Goal: Task Accomplishment & Management: Use online tool/utility

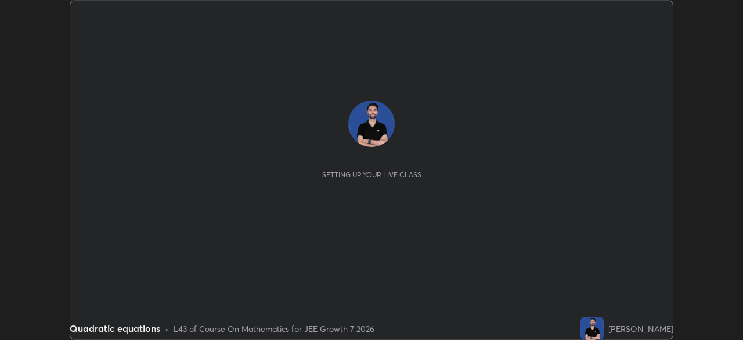
scroll to position [340, 743]
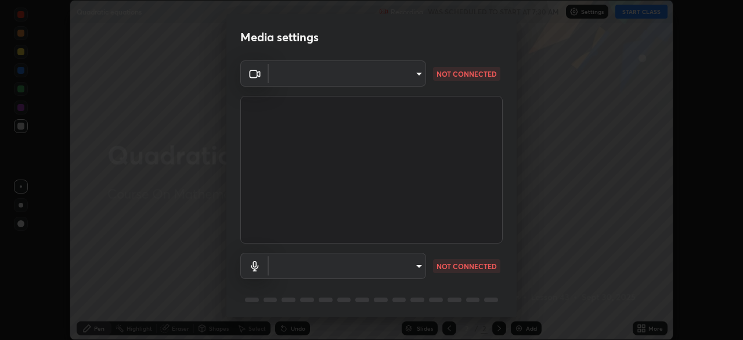
type input "f72059415656986e60aeb9a9d68e2152b50e8561c00ec3793330e7e265ff472e"
type input "b659f32ae6bf76fbaa17a44d9ea370e0c97bca3866036dd73200c2bea760ef3b"
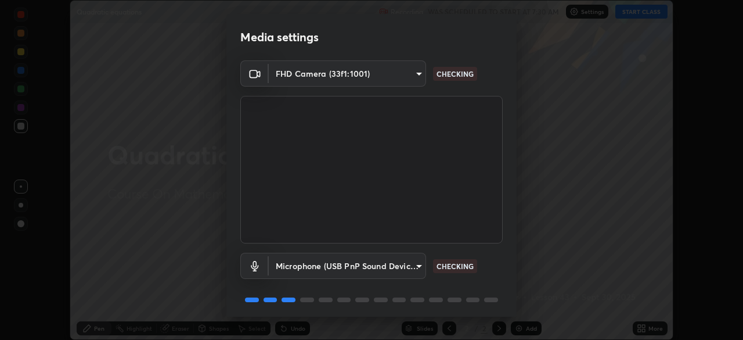
click at [405, 71] on body "Erase all Quadratic equations Recording WAS SCHEDULED TO START AT 7:30 AM Setti…" at bounding box center [371, 170] width 743 height 340
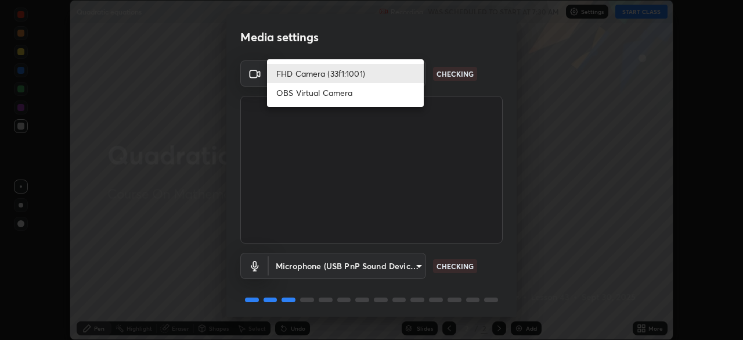
click at [375, 92] on li "OBS Virtual Camera" at bounding box center [345, 92] width 157 height 19
type input "b23672c371ae9b1e2d2e8c1262809c9406dc55f3a12da5c51b420c32c9b17bb4"
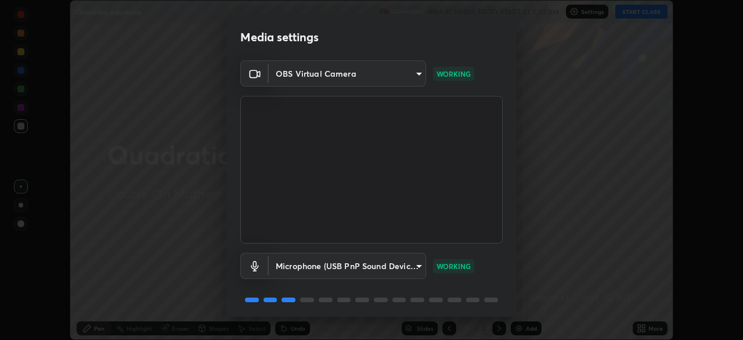
scroll to position [41, 0]
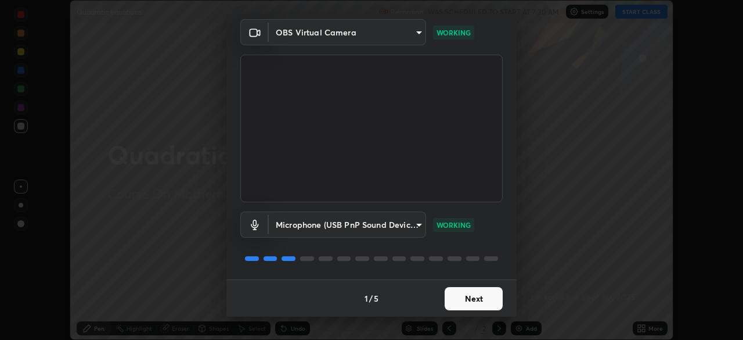
click at [474, 301] on button "Next" at bounding box center [474, 298] width 58 height 23
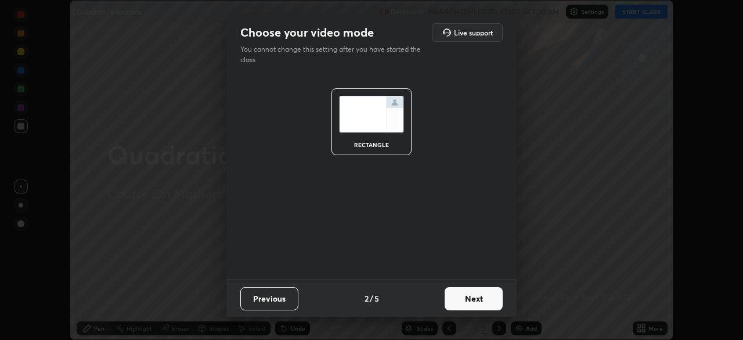
scroll to position [0, 0]
click at [477, 301] on button "Next" at bounding box center [474, 298] width 58 height 23
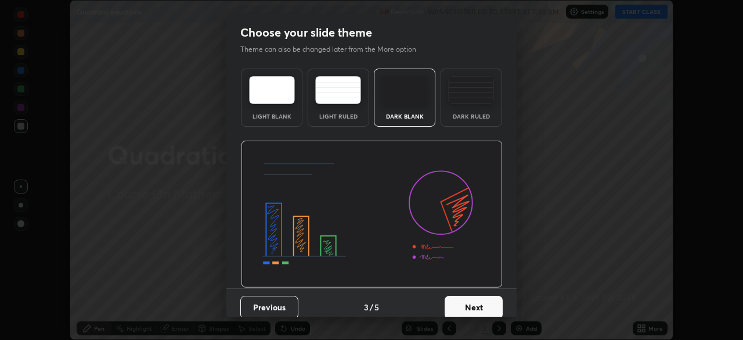
click at [476, 305] on button "Next" at bounding box center [474, 307] width 58 height 23
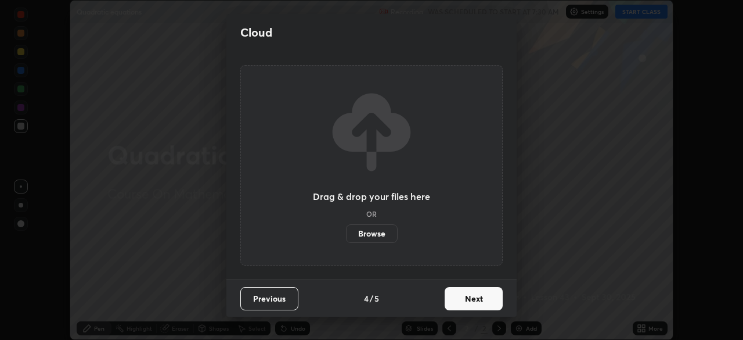
click at [476, 298] on button "Next" at bounding box center [474, 298] width 58 height 23
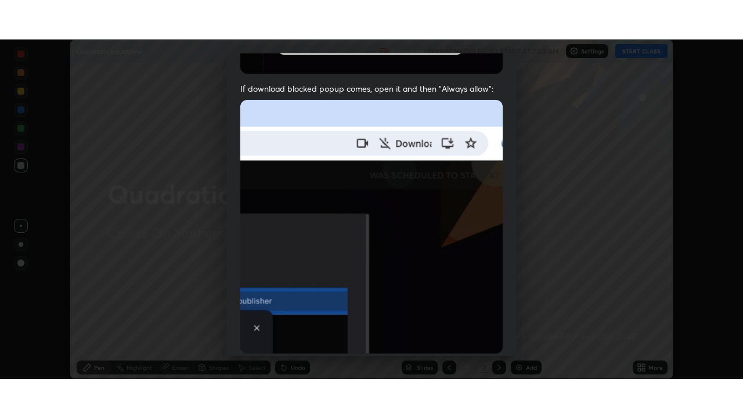
scroll to position [278, 0]
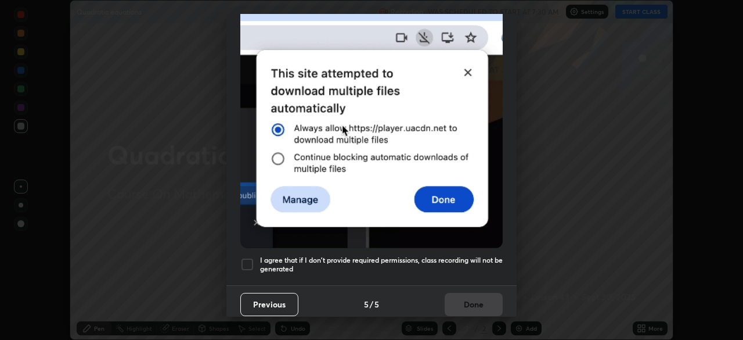
click at [255, 257] on div "I agree that if I don't provide required permissions, class recording will not …" at bounding box center [371, 264] width 262 height 14
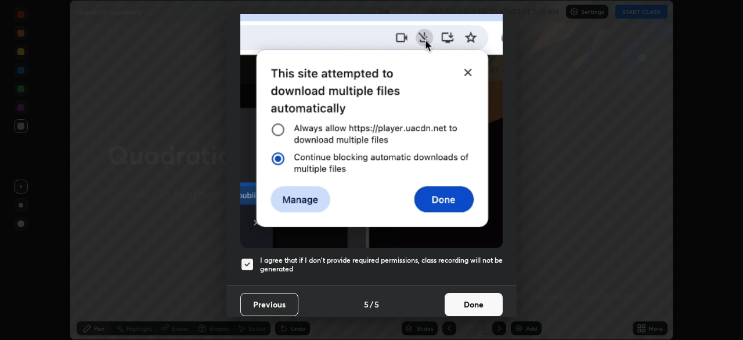
click at [479, 298] on button "Done" at bounding box center [474, 304] width 58 height 23
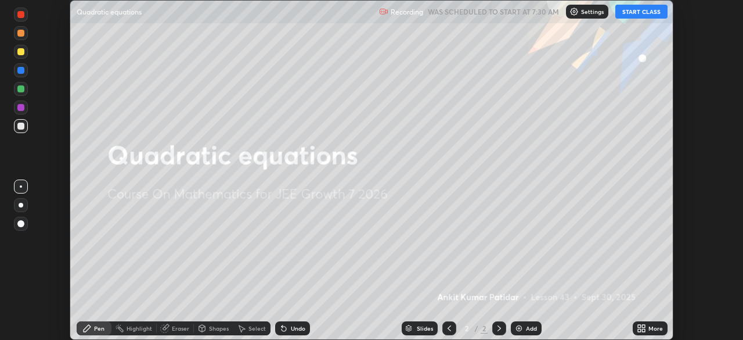
click at [651, 9] on button "START CLASS" at bounding box center [641, 12] width 52 height 14
click at [646, 325] on icon at bounding box center [641, 327] width 9 height 9
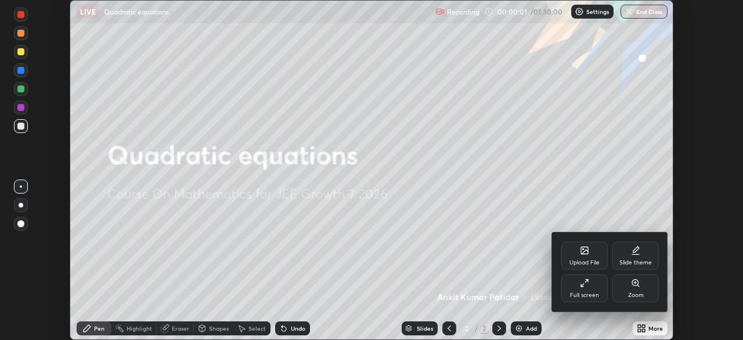
click at [582, 290] on div "Full screen" at bounding box center [584, 288] width 46 height 28
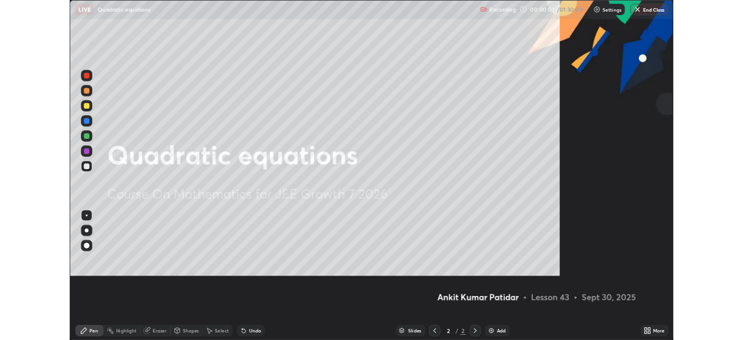
scroll to position [418, 743]
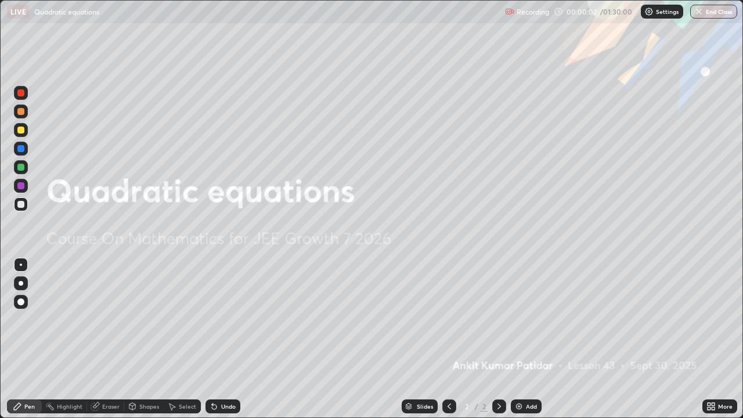
click at [534, 339] on div "Add" at bounding box center [531, 407] width 11 height 6
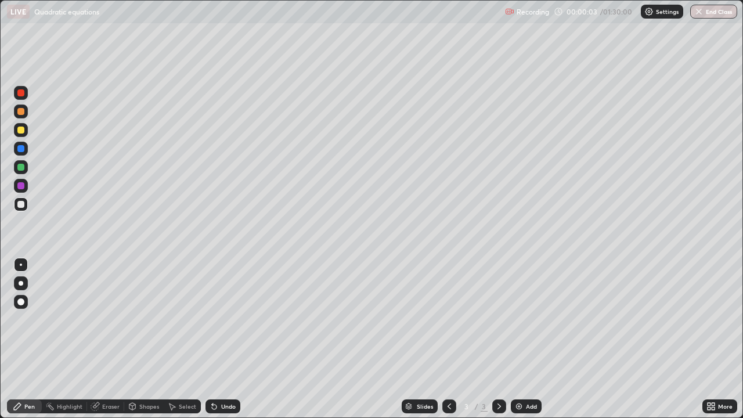
click at [27, 285] on div at bounding box center [21, 283] width 14 height 14
click at [107, 339] on div "Eraser" at bounding box center [105, 406] width 37 height 14
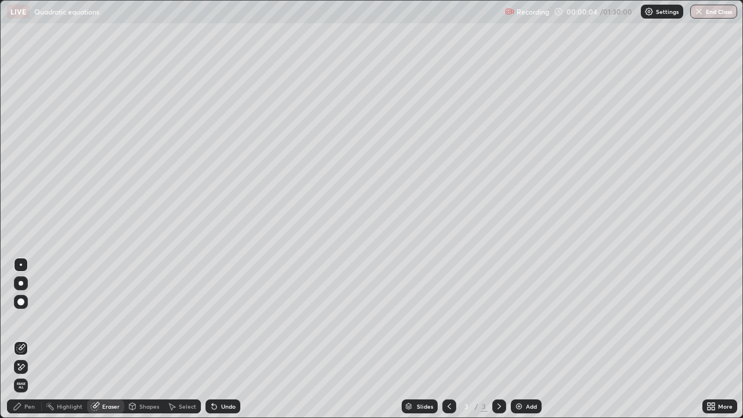
click at [21, 339] on div at bounding box center [21, 367] width 14 height 14
click at [25, 339] on div "Pen" at bounding box center [24, 406] width 35 height 14
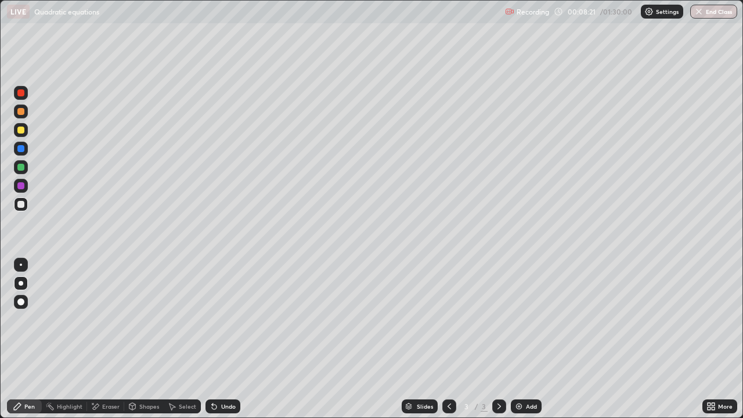
click at [530, 339] on div "Add" at bounding box center [531, 407] width 11 height 6
click at [23, 132] on div at bounding box center [20, 130] width 7 height 7
click at [448, 339] on icon at bounding box center [449, 406] width 9 height 9
click at [503, 339] on div at bounding box center [499, 406] width 14 height 23
click at [226, 339] on div "Undo" at bounding box center [228, 407] width 15 height 6
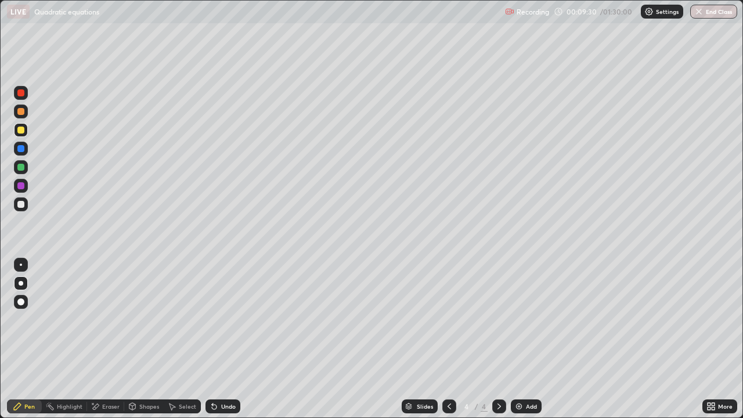
click at [225, 339] on div "Undo" at bounding box center [228, 407] width 15 height 6
click at [222, 339] on div "Undo" at bounding box center [228, 407] width 15 height 6
click at [226, 339] on div "Undo" at bounding box center [228, 407] width 15 height 6
click at [23, 210] on div at bounding box center [21, 204] width 14 height 14
click at [23, 168] on div at bounding box center [20, 167] width 7 height 7
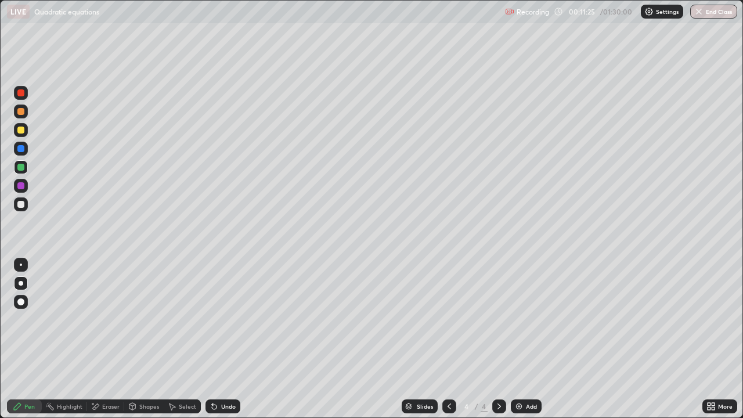
click at [445, 339] on icon at bounding box center [449, 406] width 9 height 9
click at [20, 203] on div at bounding box center [20, 204] width 7 height 7
click at [495, 339] on icon at bounding box center [499, 406] width 9 height 9
click at [22, 167] on div at bounding box center [20, 167] width 7 height 7
click at [23, 130] on div at bounding box center [20, 130] width 7 height 7
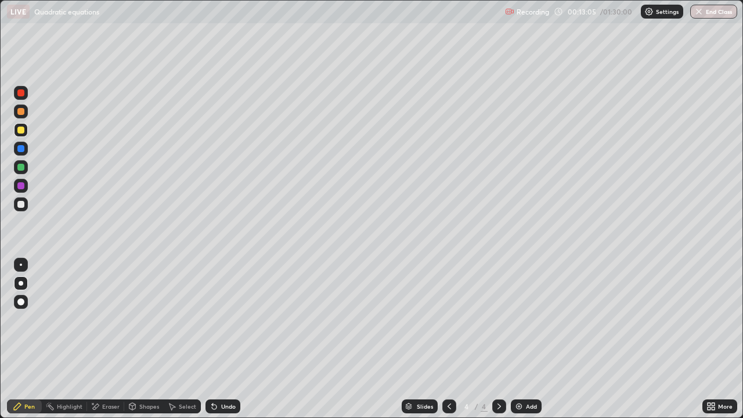
click at [23, 205] on div at bounding box center [20, 204] width 7 height 7
click at [112, 339] on div "Eraser" at bounding box center [110, 407] width 17 height 6
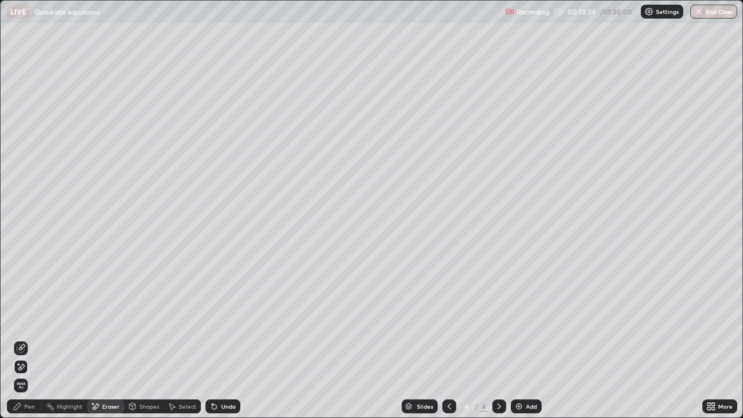
click at [31, 339] on div "Pen" at bounding box center [24, 406] width 35 height 14
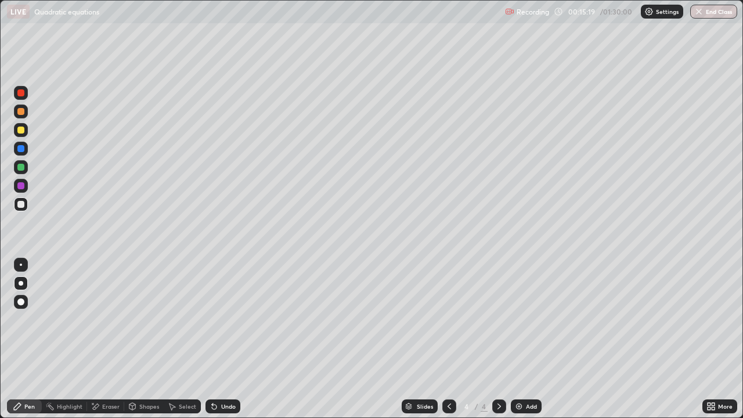
click at [107, 339] on div "Eraser" at bounding box center [110, 407] width 17 height 6
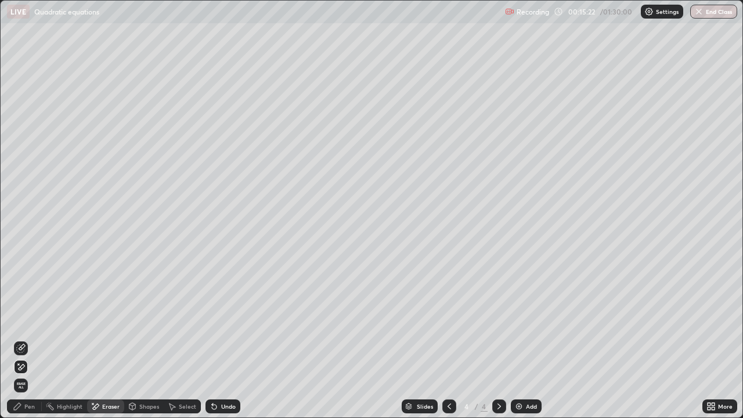
click at [40, 339] on div "Pen" at bounding box center [24, 406] width 35 height 14
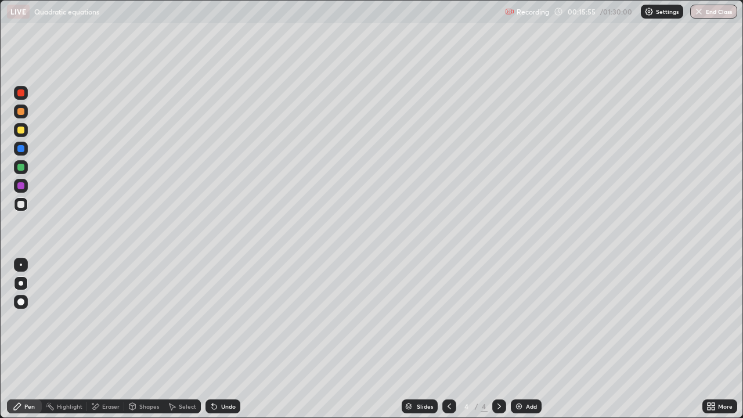
click at [20, 133] on div at bounding box center [20, 130] width 7 height 7
click at [527, 339] on div "Add" at bounding box center [531, 407] width 11 height 6
click at [102, 339] on div "Eraser" at bounding box center [110, 407] width 17 height 6
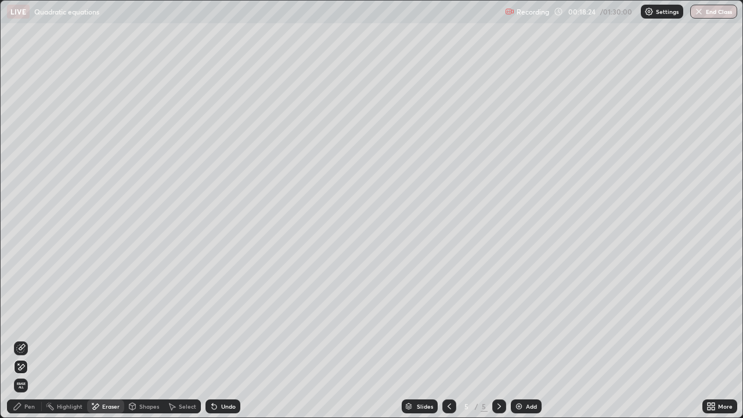
click at [28, 339] on div "Pen" at bounding box center [29, 407] width 10 height 6
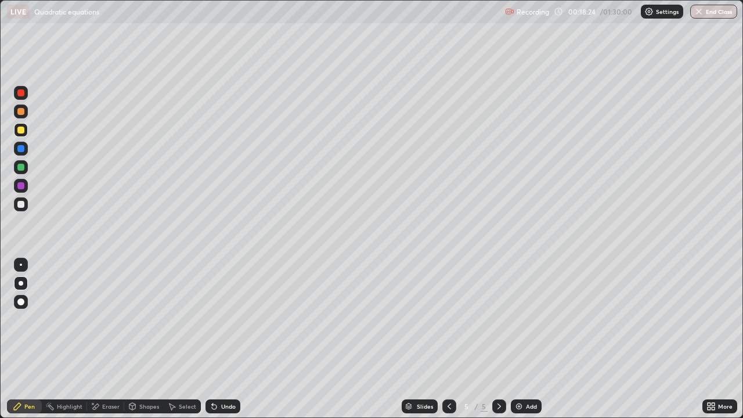
click at [110, 339] on div "Eraser" at bounding box center [110, 407] width 17 height 6
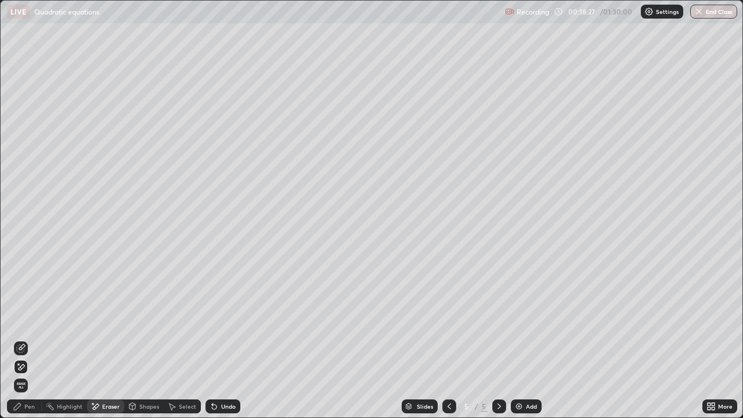
click at [32, 339] on div "Pen" at bounding box center [29, 407] width 10 height 6
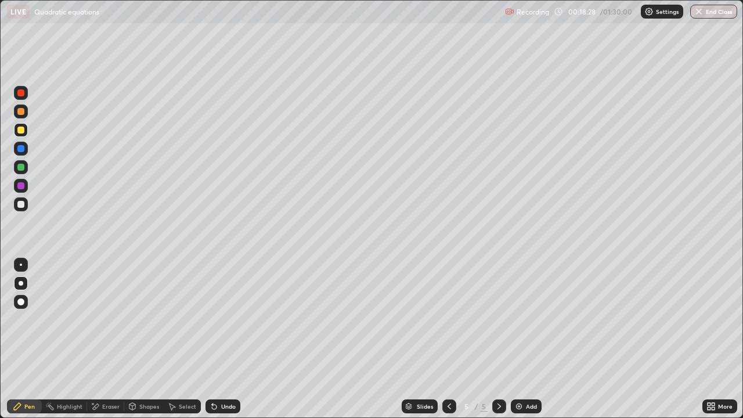
click at [25, 149] on div at bounding box center [21, 149] width 14 height 14
click at [71, 339] on div "Highlight" at bounding box center [70, 407] width 26 height 6
click at [26, 339] on div "Pen" at bounding box center [29, 407] width 10 height 6
click at [109, 339] on div "Eraser" at bounding box center [110, 407] width 17 height 6
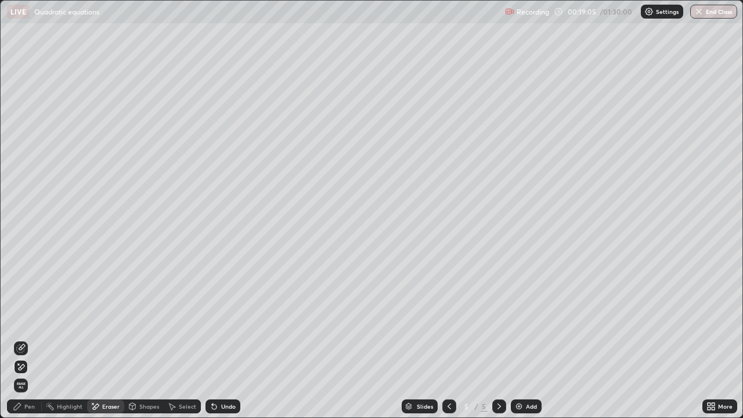
click at [31, 339] on div "Pen" at bounding box center [29, 407] width 10 height 6
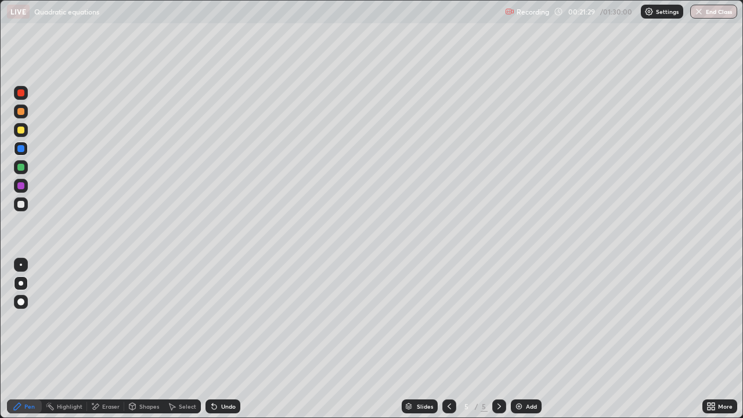
click at [448, 339] on icon at bounding box center [449, 406] width 9 height 9
click at [20, 133] on div at bounding box center [20, 130] width 7 height 7
click at [498, 339] on icon at bounding box center [499, 406] width 9 height 9
click at [448, 339] on icon at bounding box center [449, 406] width 9 height 9
click at [498, 339] on icon at bounding box center [499, 406] width 9 height 9
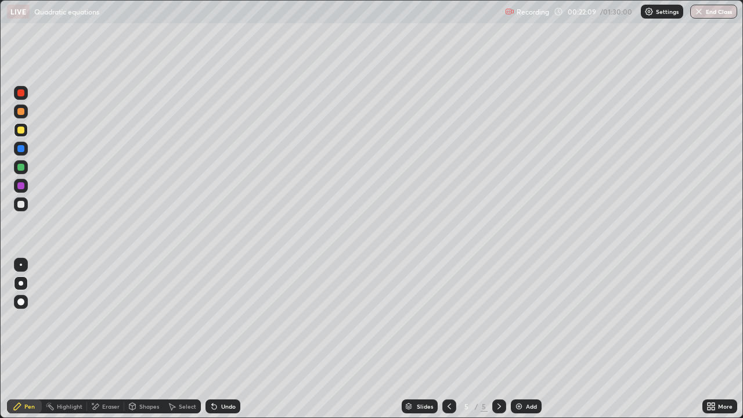
click at [447, 339] on icon at bounding box center [449, 406] width 9 height 9
click at [496, 339] on icon at bounding box center [499, 406] width 9 height 9
click at [448, 339] on icon at bounding box center [449, 406] width 9 height 9
click at [19, 164] on div at bounding box center [20, 167] width 7 height 7
click at [20, 127] on div at bounding box center [20, 130] width 7 height 7
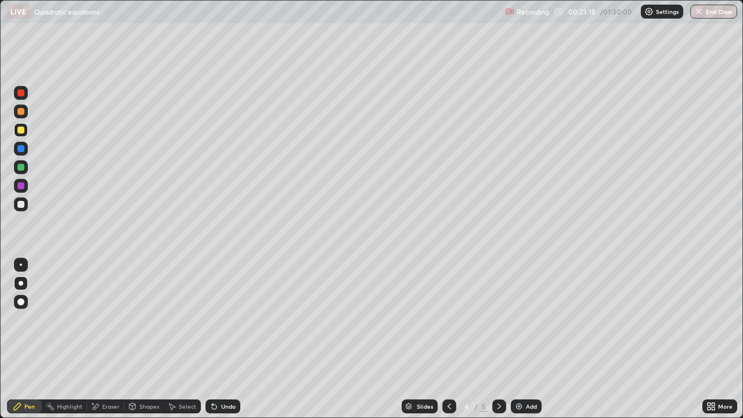
click at [498, 339] on icon at bounding box center [499, 406] width 9 height 9
click at [451, 339] on icon at bounding box center [449, 406] width 9 height 9
click at [20, 167] on div at bounding box center [20, 167] width 7 height 7
click at [115, 339] on div "Eraser" at bounding box center [110, 407] width 17 height 6
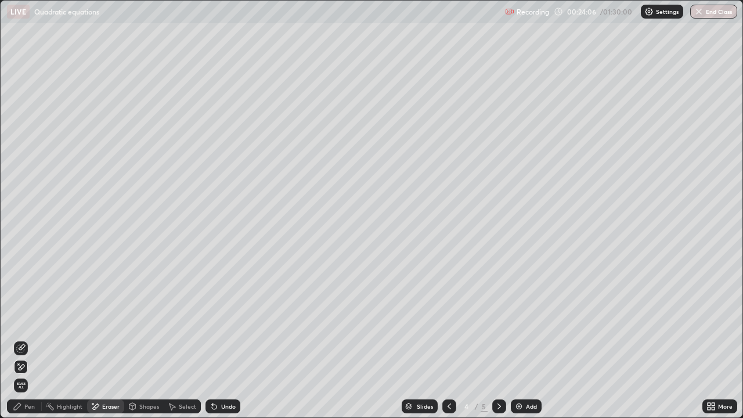
click at [31, 339] on div "Pen" at bounding box center [24, 406] width 35 height 14
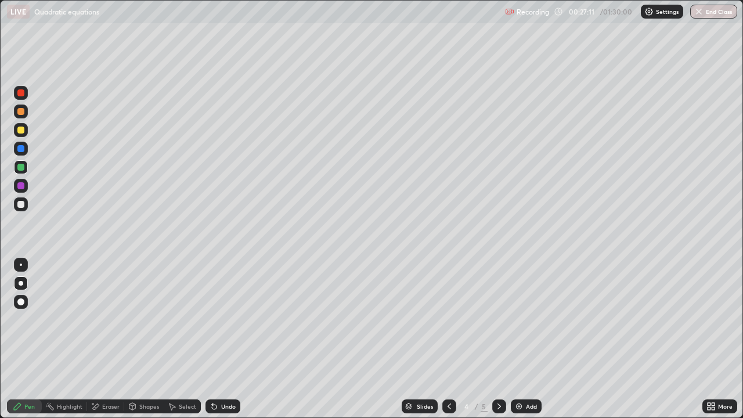
click at [495, 339] on div at bounding box center [499, 406] width 14 height 14
click at [530, 339] on div "Add" at bounding box center [531, 407] width 11 height 6
click at [21, 204] on div at bounding box center [20, 204] width 7 height 7
click at [19, 131] on div at bounding box center [20, 130] width 7 height 7
click at [107, 339] on div "Eraser" at bounding box center [105, 406] width 37 height 14
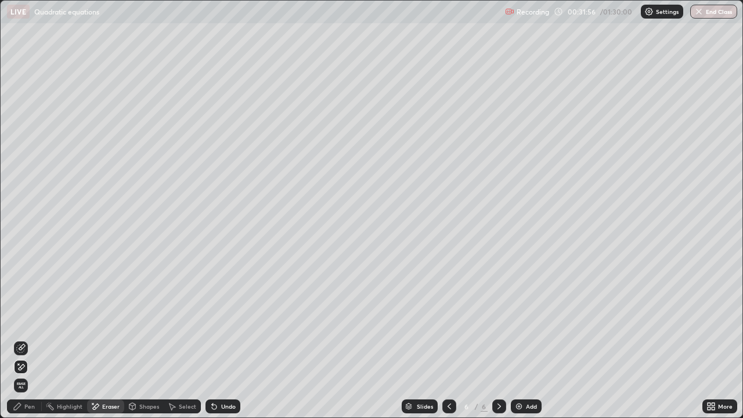
click at [28, 339] on div "Pen" at bounding box center [29, 407] width 10 height 6
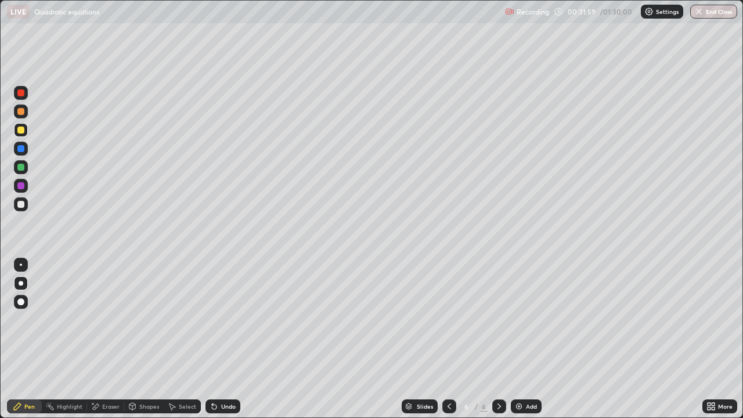
click at [106, 339] on div "Eraser" at bounding box center [110, 407] width 17 height 6
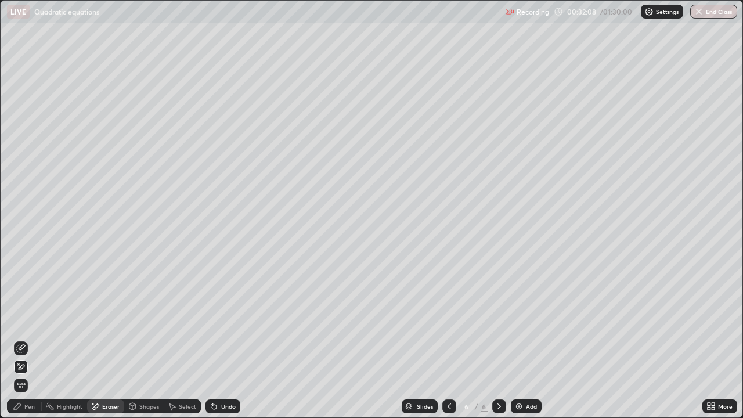
click at [31, 339] on div "Pen" at bounding box center [24, 406] width 35 height 14
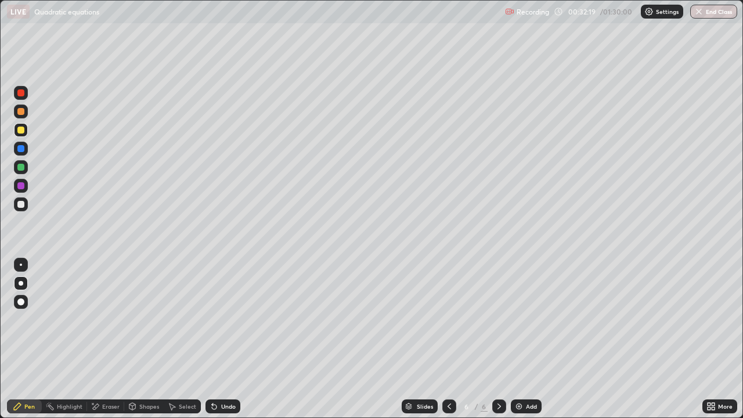
click at [104, 339] on div "Eraser" at bounding box center [110, 407] width 17 height 6
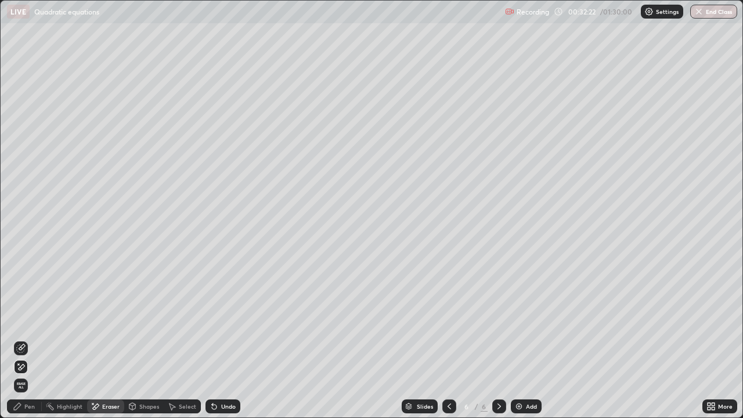
click at [25, 339] on div "Pen" at bounding box center [29, 407] width 10 height 6
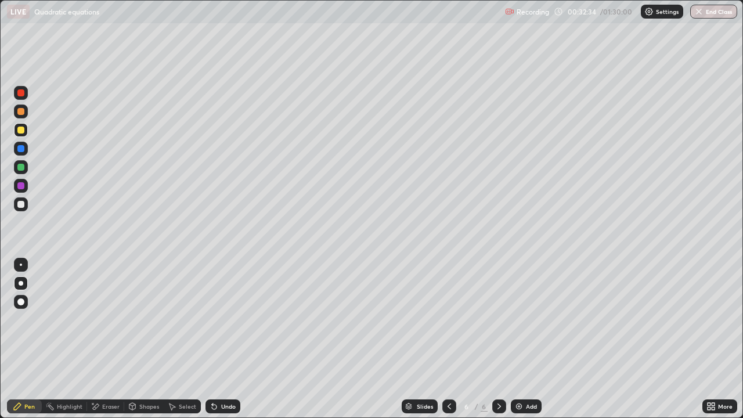
click at [110, 339] on div "Eraser" at bounding box center [110, 407] width 17 height 6
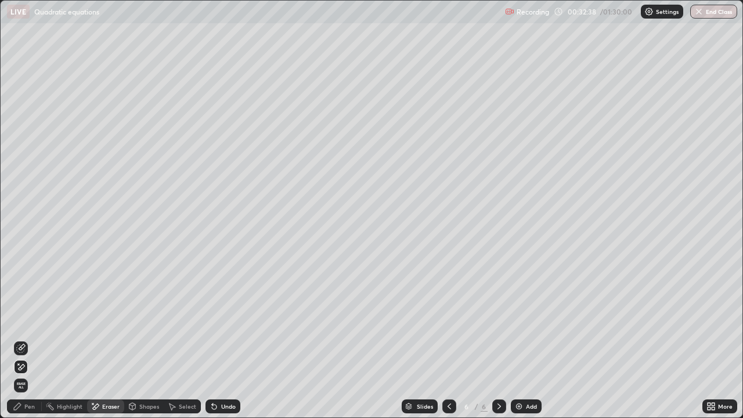
click at [31, 339] on div "Pen" at bounding box center [29, 407] width 10 height 6
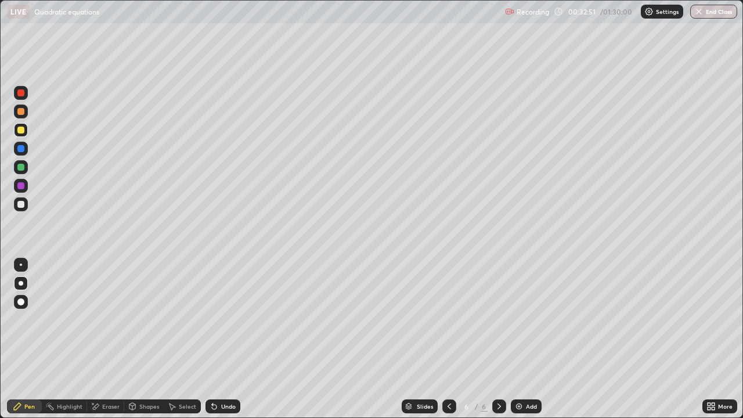
click at [28, 206] on div at bounding box center [21, 204] width 19 height 19
click at [448, 339] on icon at bounding box center [449, 406] width 9 height 9
click at [451, 339] on icon at bounding box center [449, 406] width 9 height 9
click at [101, 339] on div "Eraser" at bounding box center [105, 406] width 37 height 14
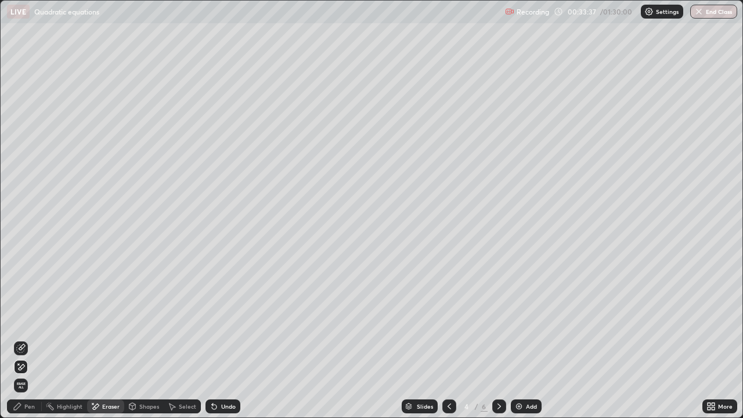
click at [502, 339] on icon at bounding box center [499, 406] width 9 height 9
click at [500, 339] on icon at bounding box center [499, 406] width 9 height 9
click at [23, 339] on div "Pen" at bounding box center [24, 406] width 35 height 14
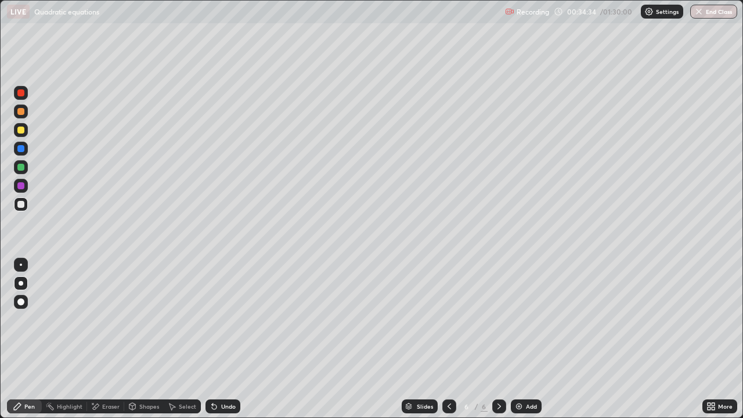
click at [496, 339] on icon at bounding box center [499, 406] width 9 height 9
click at [523, 339] on div "Slides 6 / 6 Add" at bounding box center [471, 406] width 462 height 23
click at [527, 339] on div "Add" at bounding box center [531, 407] width 11 height 6
click at [27, 129] on div at bounding box center [21, 130] width 14 height 14
click at [72, 339] on div "Highlight" at bounding box center [70, 407] width 26 height 6
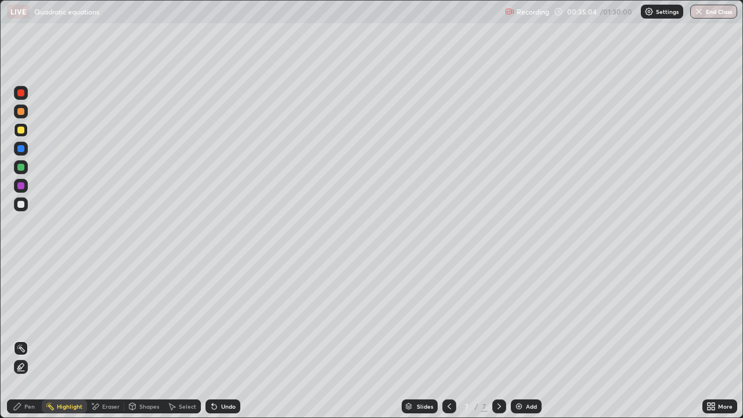
click at [22, 339] on icon at bounding box center [20, 366] width 9 height 9
click at [23, 169] on div at bounding box center [20, 167] width 7 height 7
click at [32, 339] on div "Pen" at bounding box center [24, 406] width 35 height 14
click at [70, 339] on div "Highlight" at bounding box center [64, 406] width 45 height 14
click at [27, 200] on div at bounding box center [21, 204] width 14 height 14
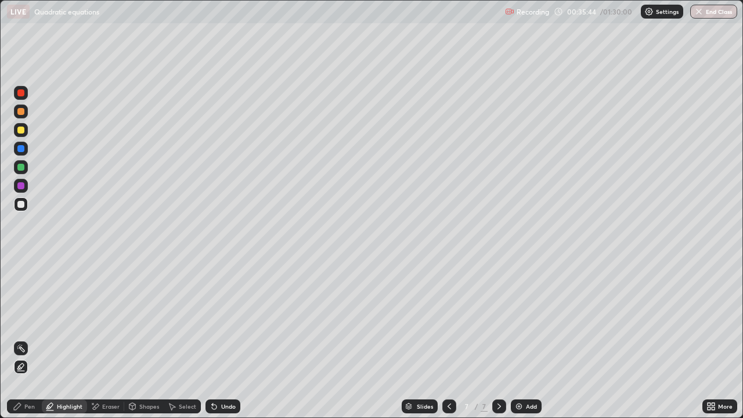
click at [37, 339] on div "Pen" at bounding box center [24, 406] width 35 height 14
click at [226, 339] on div "Undo" at bounding box center [228, 407] width 15 height 6
click at [225, 339] on div "Undo" at bounding box center [228, 407] width 15 height 6
click at [23, 127] on div at bounding box center [20, 130] width 7 height 7
click at [109, 339] on div "Eraser" at bounding box center [105, 406] width 37 height 14
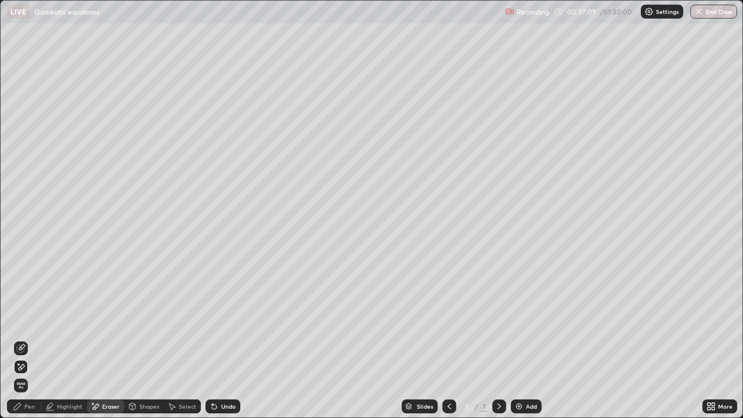
click at [31, 339] on div "Pen" at bounding box center [29, 407] width 10 height 6
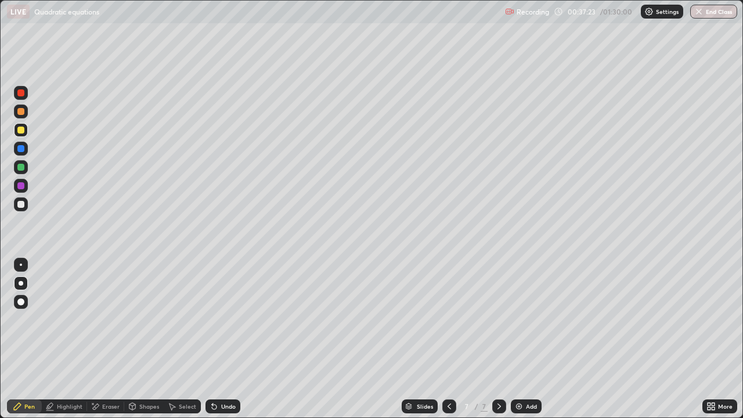
click at [111, 339] on div "Eraser" at bounding box center [110, 407] width 17 height 6
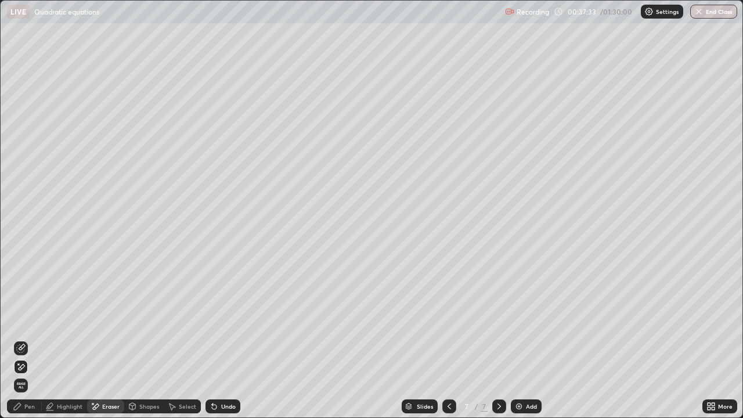
click at [38, 339] on div "Pen" at bounding box center [24, 406] width 35 height 14
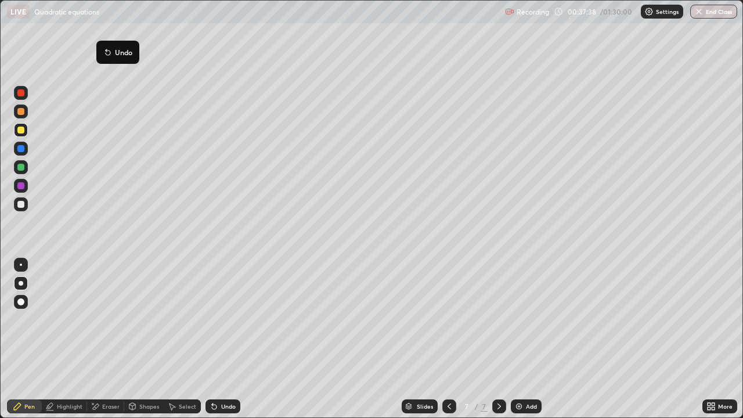
click at [101, 46] on button "Undo" at bounding box center [118, 52] width 34 height 14
click at [23, 209] on div at bounding box center [21, 204] width 14 height 14
click at [24, 131] on div at bounding box center [20, 130] width 7 height 7
click at [27, 164] on div at bounding box center [21, 167] width 14 height 14
click at [23, 127] on div at bounding box center [20, 130] width 7 height 7
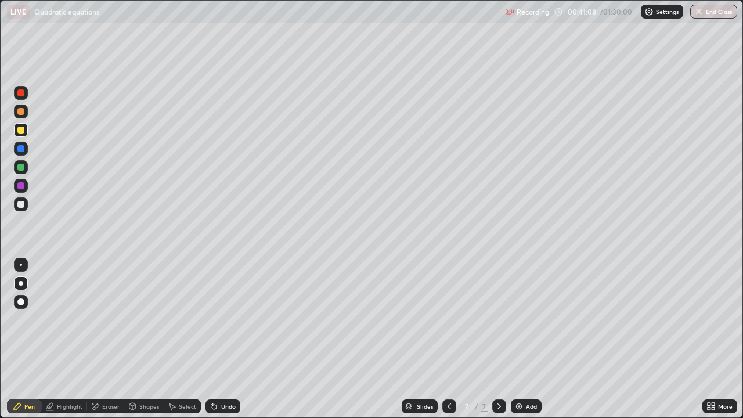
click at [27, 166] on div at bounding box center [21, 167] width 14 height 14
click at [24, 126] on div at bounding box center [21, 130] width 14 height 14
click at [30, 167] on div "Erase all" at bounding box center [21, 209] width 28 height 372
click at [21, 166] on div at bounding box center [20, 167] width 7 height 7
click at [25, 128] on div at bounding box center [21, 130] width 14 height 14
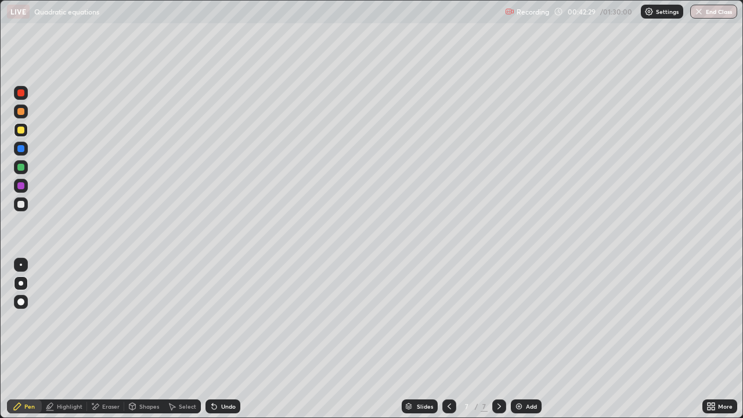
click at [102, 339] on div "Eraser" at bounding box center [110, 407] width 17 height 6
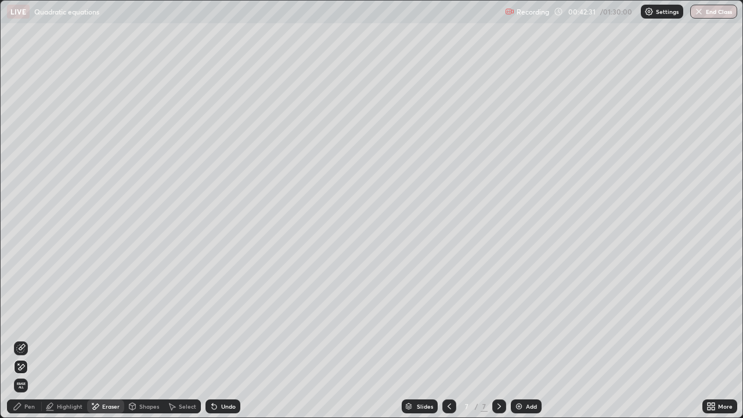
click at [41, 339] on div at bounding box center [41, 406] width 1 height 9
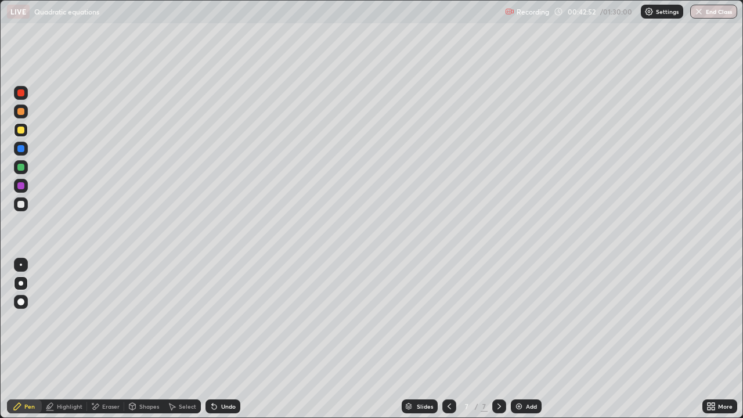
click at [448, 339] on icon at bounding box center [449, 406] width 9 height 9
click at [448, 339] on icon at bounding box center [449, 407] width 3 height 6
click at [449, 339] on icon at bounding box center [449, 406] width 9 height 9
click at [498, 339] on icon at bounding box center [499, 406] width 9 height 9
click at [498, 339] on icon at bounding box center [499, 407] width 3 height 6
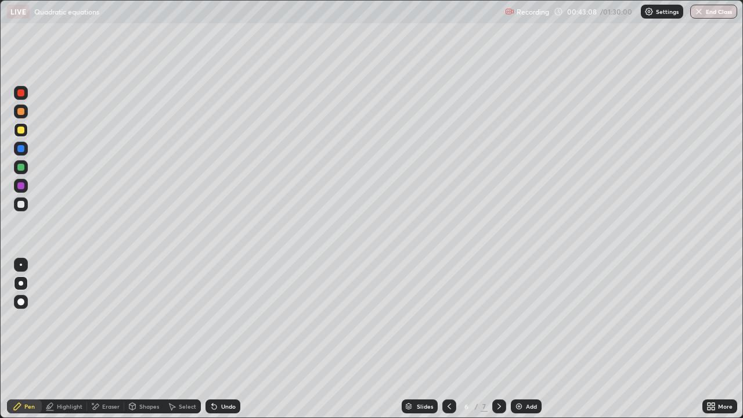
click at [498, 339] on icon at bounding box center [499, 406] width 9 height 9
click at [106, 339] on div "Eraser" at bounding box center [110, 407] width 17 height 6
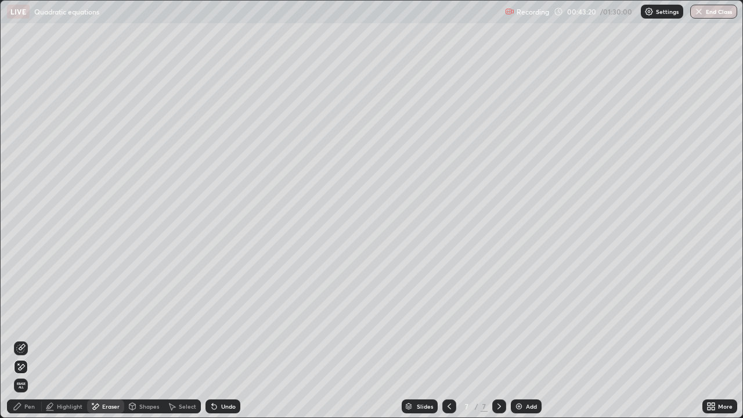
click at [21, 339] on icon at bounding box center [22, 347] width 6 height 6
click at [23, 339] on div "Pen" at bounding box center [24, 406] width 35 height 14
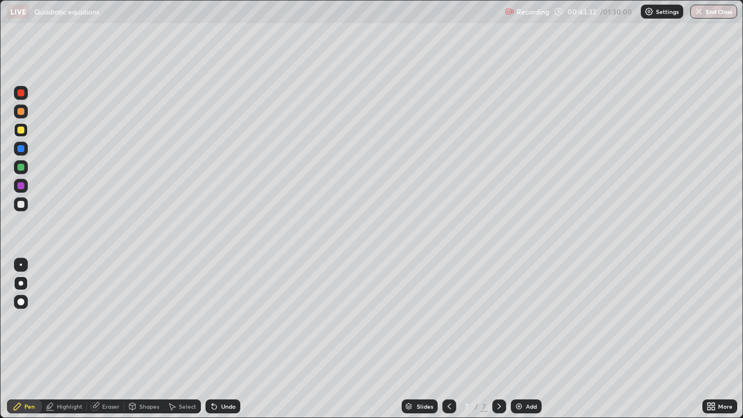
click at [20, 201] on div at bounding box center [20, 204] width 7 height 7
click at [23, 132] on div at bounding box center [20, 130] width 7 height 7
click at [226, 339] on div "Undo" at bounding box center [228, 407] width 15 height 6
click at [225, 339] on div "Undo" at bounding box center [228, 407] width 15 height 6
click at [231, 339] on div "Undo" at bounding box center [223, 406] width 35 height 14
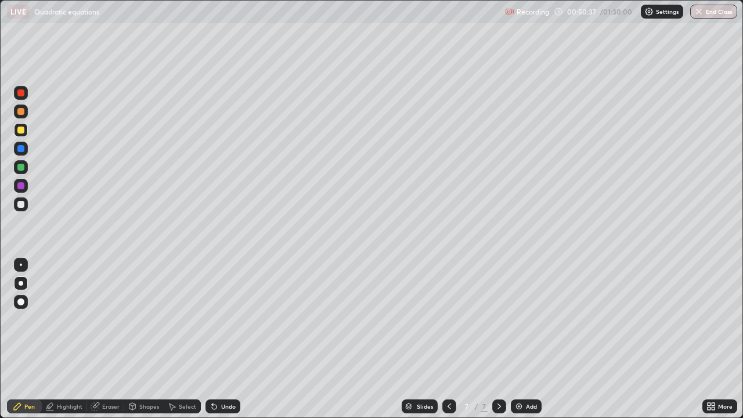
click at [529, 339] on div "Add" at bounding box center [531, 407] width 11 height 6
click at [449, 339] on icon at bounding box center [449, 406] width 9 height 9
click at [500, 339] on icon at bounding box center [499, 406] width 9 height 9
click at [21, 165] on div at bounding box center [20, 167] width 7 height 7
click at [23, 201] on div at bounding box center [21, 204] width 14 height 14
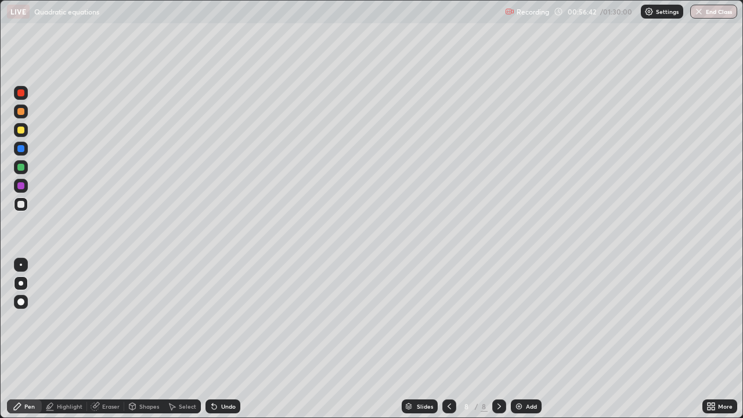
click at [224, 339] on div "Undo" at bounding box center [220, 406] width 39 height 23
click at [229, 339] on div "Undo" at bounding box center [228, 407] width 15 height 6
click at [225, 339] on div "Undo" at bounding box center [228, 407] width 15 height 6
click at [221, 339] on div "Undo" at bounding box center [223, 406] width 35 height 14
click at [225, 339] on div "Undo" at bounding box center [228, 407] width 15 height 6
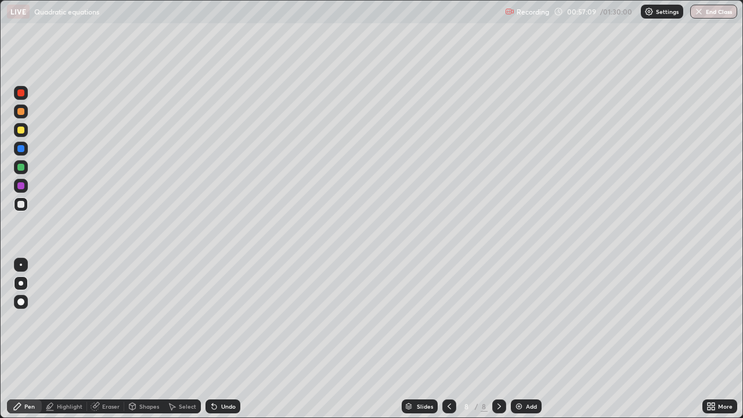
click at [105, 339] on div "Eraser" at bounding box center [110, 407] width 17 height 6
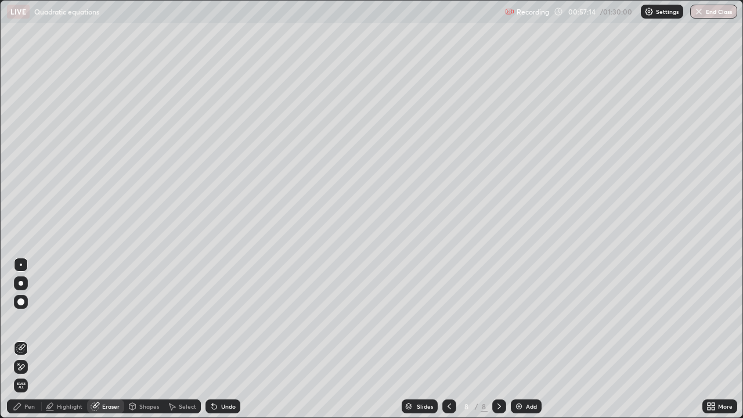
click at [26, 339] on div "Pen" at bounding box center [29, 407] width 10 height 6
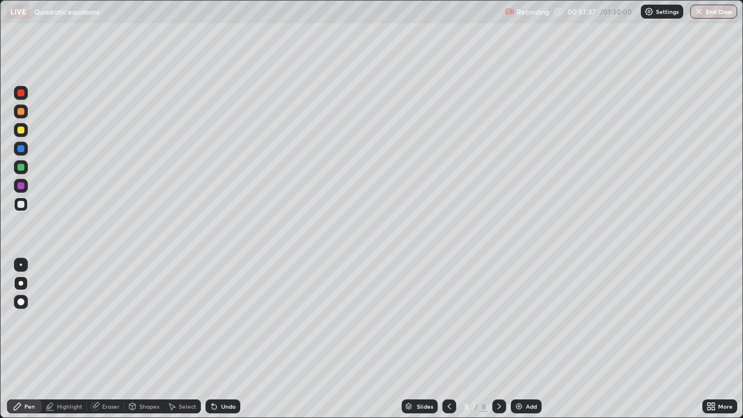
click at [225, 339] on div "Undo" at bounding box center [228, 407] width 15 height 6
click at [107, 339] on div "Eraser" at bounding box center [110, 407] width 17 height 6
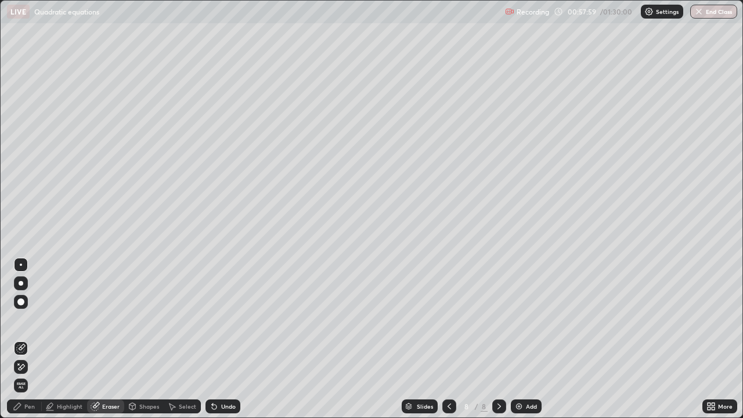
click at [26, 339] on div "Pen" at bounding box center [29, 407] width 10 height 6
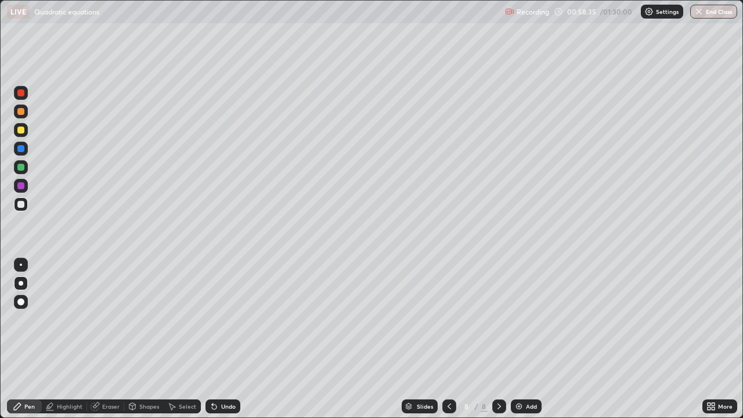
click at [222, 339] on div "Undo" at bounding box center [223, 406] width 35 height 14
click at [218, 339] on div "Undo" at bounding box center [223, 406] width 35 height 14
click at [111, 339] on div "Eraser" at bounding box center [105, 406] width 37 height 14
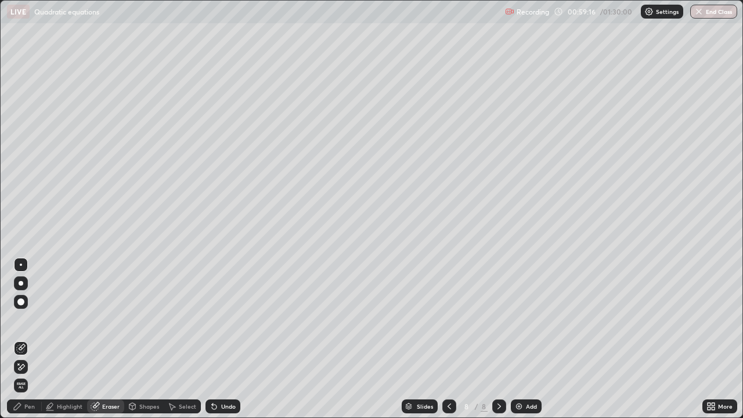
click at [27, 339] on div "Pen" at bounding box center [29, 407] width 10 height 6
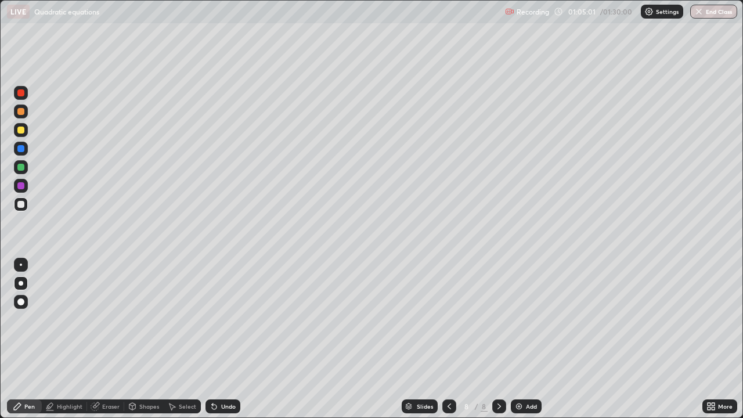
click at [517, 339] on img at bounding box center [518, 406] width 9 height 9
click at [21, 131] on div at bounding box center [20, 130] width 7 height 7
click at [223, 339] on div "Undo" at bounding box center [228, 407] width 15 height 6
click at [224, 339] on div "Undo" at bounding box center [228, 407] width 15 height 6
click at [108, 339] on div "Eraser" at bounding box center [105, 406] width 37 height 14
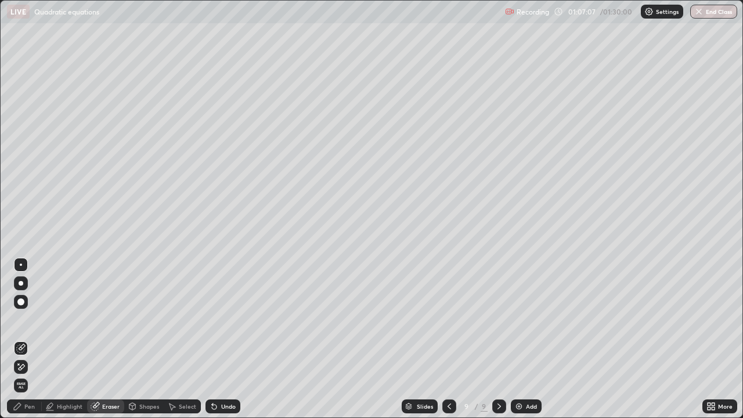
click at [37, 339] on div "Pen" at bounding box center [24, 406] width 35 height 14
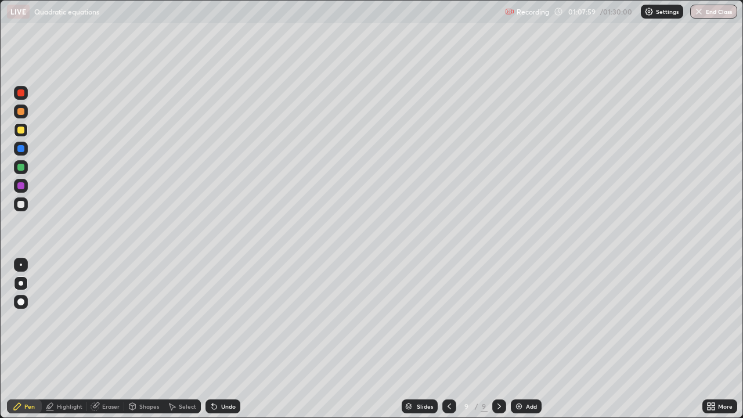
click at [98, 339] on icon at bounding box center [95, 407] width 8 height 8
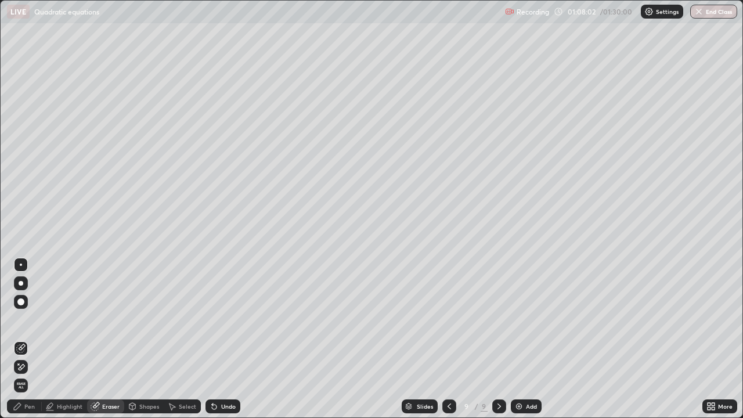
click at [28, 339] on div "Pen" at bounding box center [24, 406] width 35 height 14
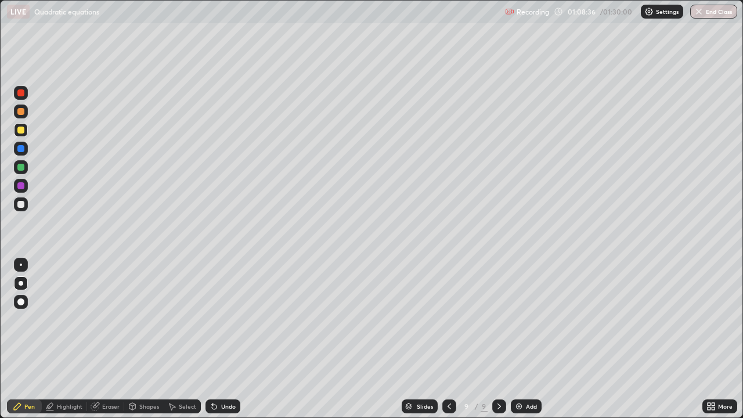
click at [225, 339] on div "Undo" at bounding box center [228, 407] width 15 height 6
click at [214, 339] on icon at bounding box center [214, 407] width 5 height 5
click at [531, 339] on div "Add" at bounding box center [531, 407] width 11 height 6
click at [20, 206] on div at bounding box center [20, 204] width 7 height 7
click at [22, 165] on div at bounding box center [20, 167] width 7 height 7
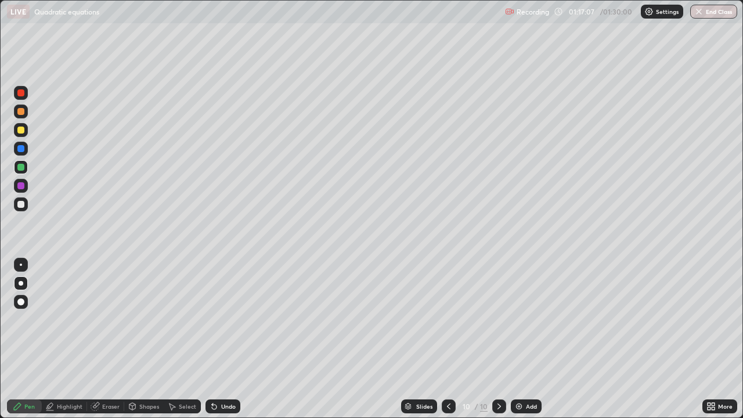
click at [219, 339] on div "Undo" at bounding box center [223, 406] width 35 height 14
click at [218, 339] on div "Undo" at bounding box center [223, 406] width 35 height 14
click at [224, 339] on div "Undo" at bounding box center [228, 407] width 15 height 6
click at [21, 129] on div at bounding box center [20, 130] width 7 height 7
click at [451, 339] on icon at bounding box center [448, 406] width 9 height 9
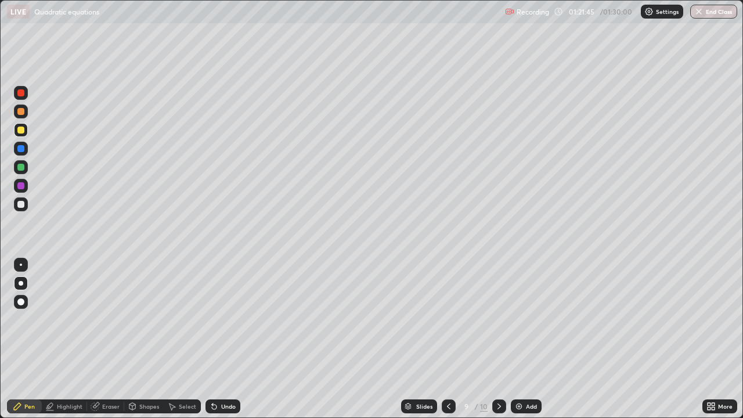
click at [450, 339] on icon at bounding box center [448, 406] width 9 height 9
click at [452, 339] on icon at bounding box center [448, 406] width 9 height 9
click at [500, 339] on icon at bounding box center [499, 406] width 9 height 9
click at [499, 339] on icon at bounding box center [499, 407] width 3 height 6
click at [498, 339] on icon at bounding box center [499, 406] width 9 height 9
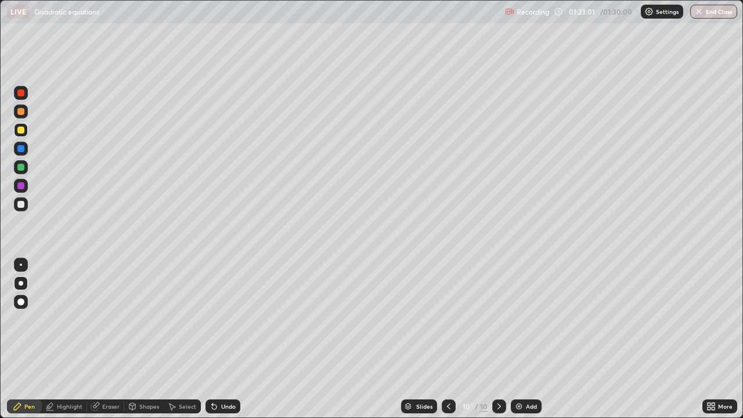
click at [105, 339] on div "Eraser" at bounding box center [110, 407] width 17 height 6
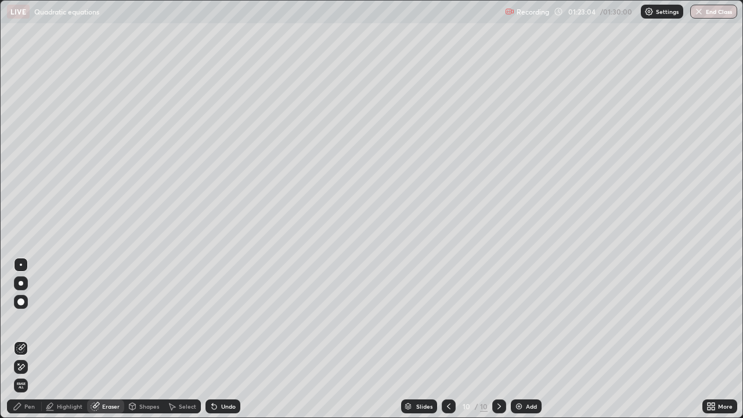
click at [35, 339] on div "Pen" at bounding box center [24, 406] width 35 height 14
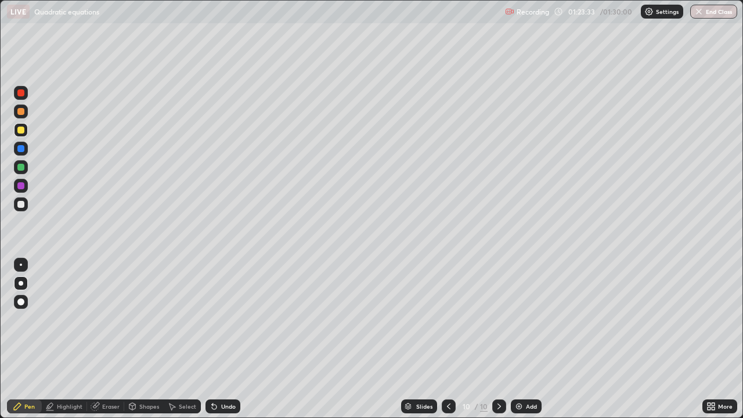
click at [109, 339] on div "Eraser" at bounding box center [110, 407] width 17 height 6
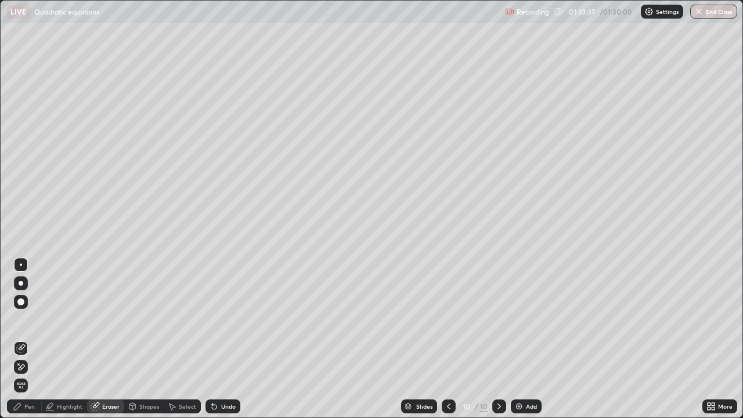
click at [27, 339] on div "Pen" at bounding box center [29, 407] width 10 height 6
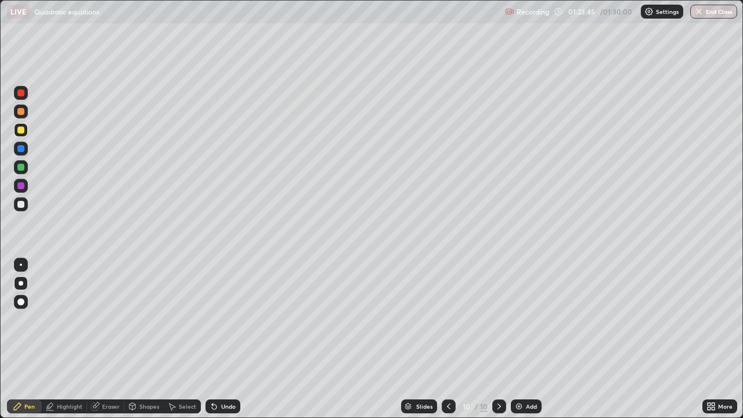
click at [185, 339] on div "Select" at bounding box center [187, 407] width 17 height 6
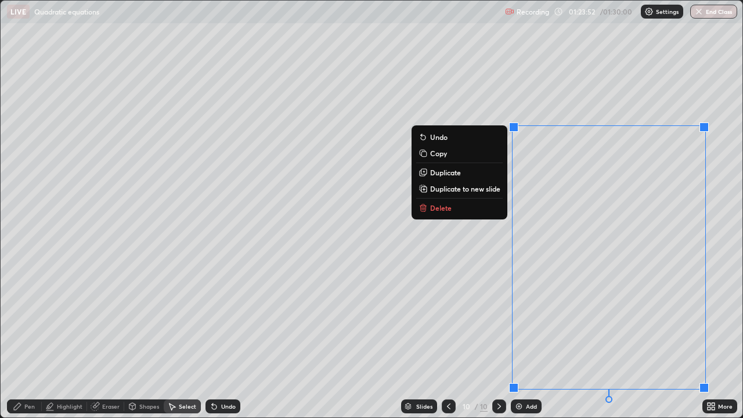
click at [466, 191] on p "Duplicate to new slide" at bounding box center [465, 188] width 70 height 9
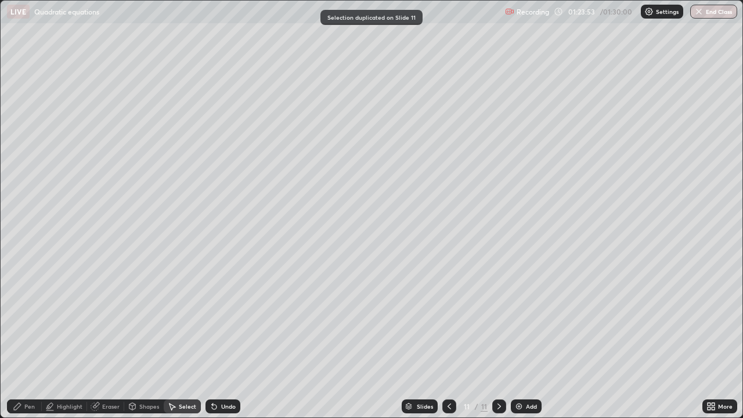
click at [452, 339] on icon at bounding box center [449, 406] width 9 height 9
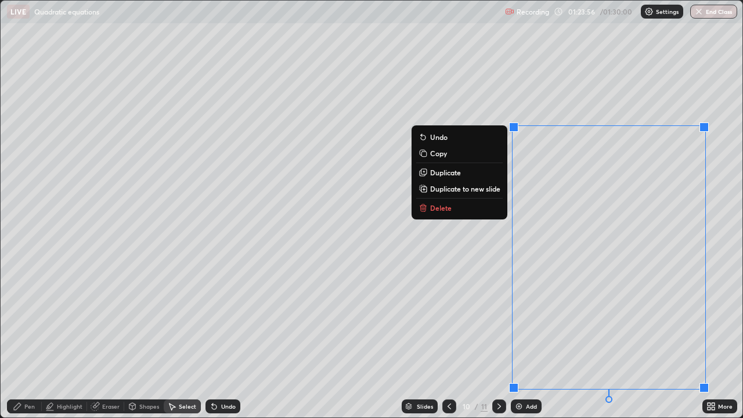
click at [462, 209] on button "Delete" at bounding box center [459, 208] width 87 height 14
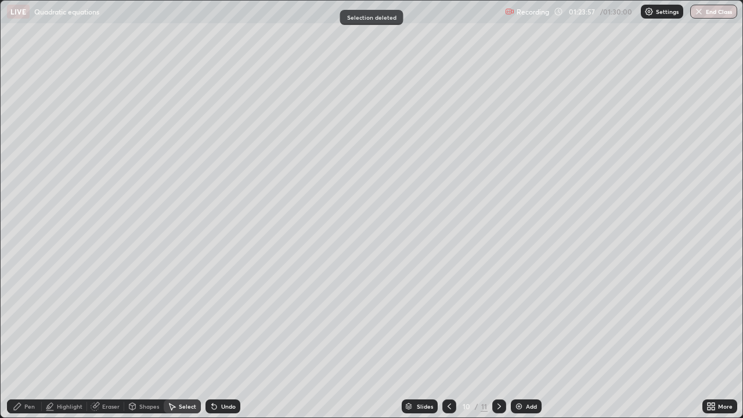
click at [30, 339] on div "Pen" at bounding box center [24, 406] width 35 height 14
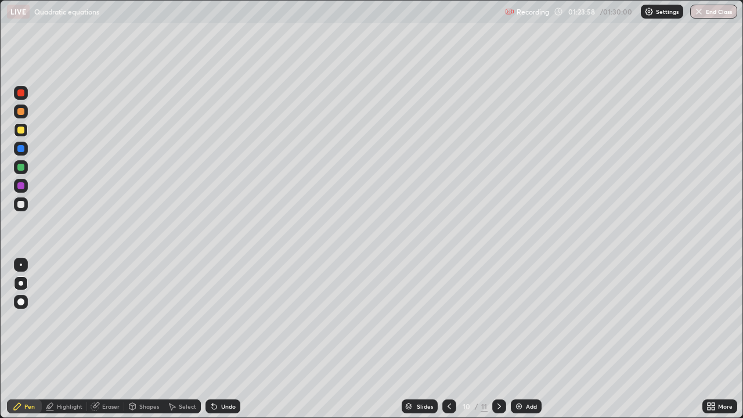
click at [26, 165] on div at bounding box center [21, 167] width 14 height 14
click at [585, 12] on div "01:25:12" at bounding box center [583, 11] width 33 height 7
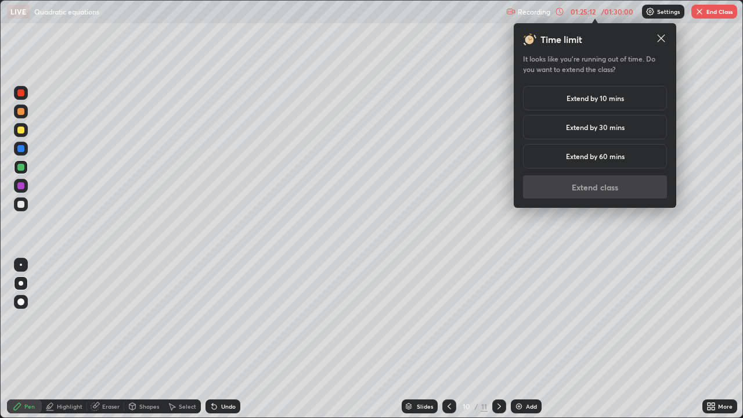
click at [580, 97] on h5 "Extend by 10 mins" at bounding box center [595, 98] width 57 height 10
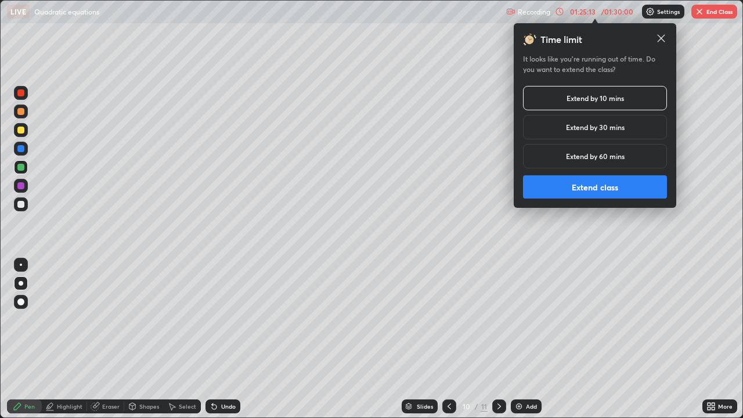
click at [595, 192] on button "Extend class" at bounding box center [595, 186] width 144 height 23
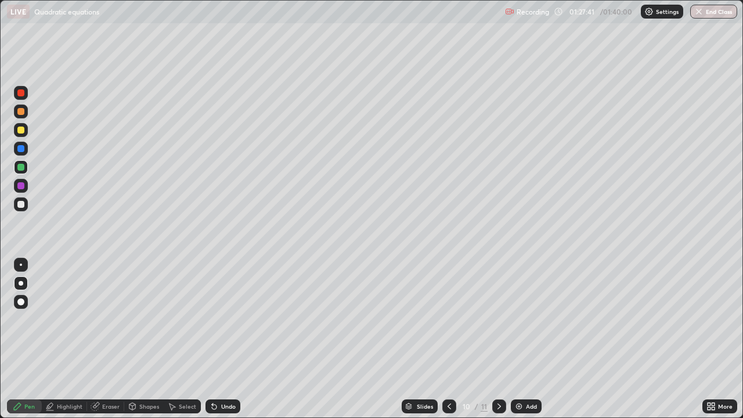
click at [99, 339] on div "Eraser" at bounding box center [105, 406] width 37 height 14
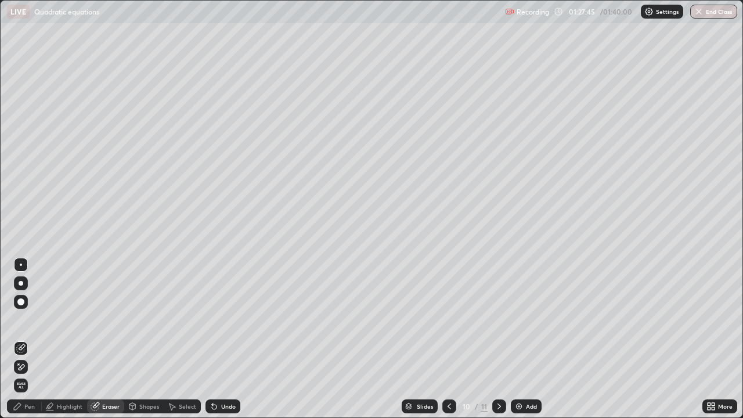
click at [24, 339] on div "Pen" at bounding box center [24, 406] width 35 height 14
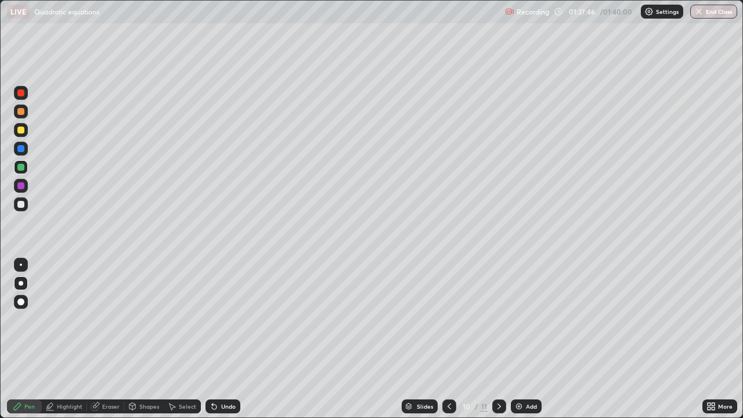
click at [21, 127] on div at bounding box center [20, 130] width 7 height 7
click at [715, 16] on button "End Class" at bounding box center [713, 12] width 47 height 14
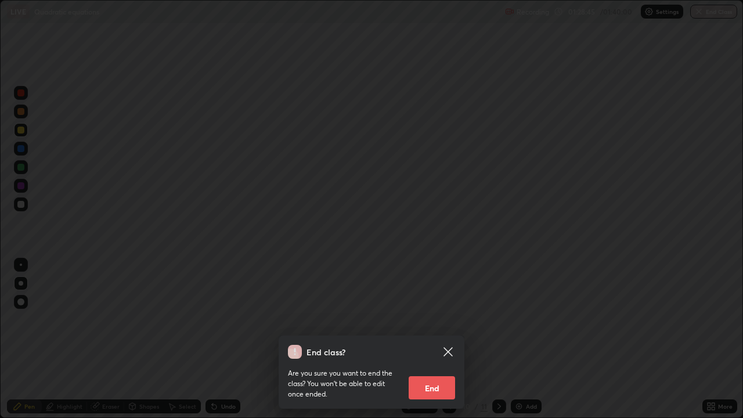
click at [461, 283] on div "End class? Are you sure you want to end the class? You won’t be able to edit on…" at bounding box center [371, 209] width 743 height 418
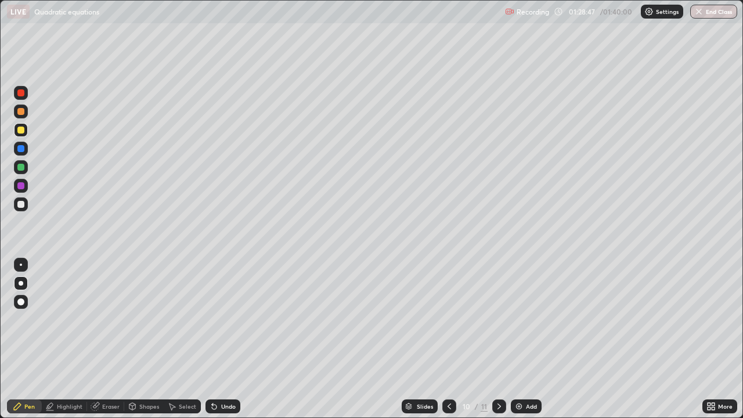
click at [498, 339] on icon at bounding box center [499, 406] width 9 height 9
click at [710, 13] on button "End Class" at bounding box center [713, 12] width 47 height 14
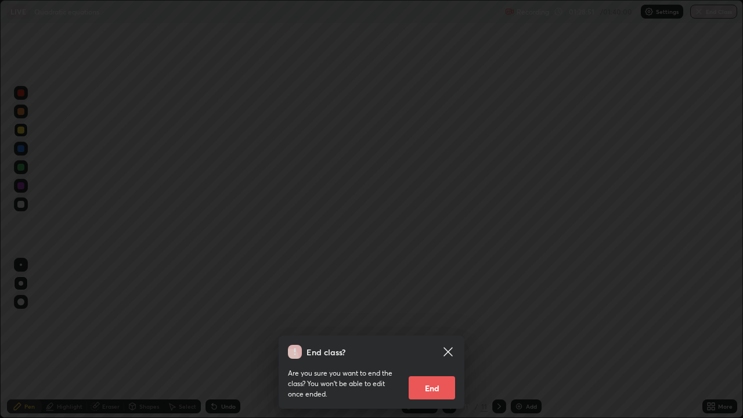
click at [433, 339] on button "End" at bounding box center [432, 387] width 46 height 23
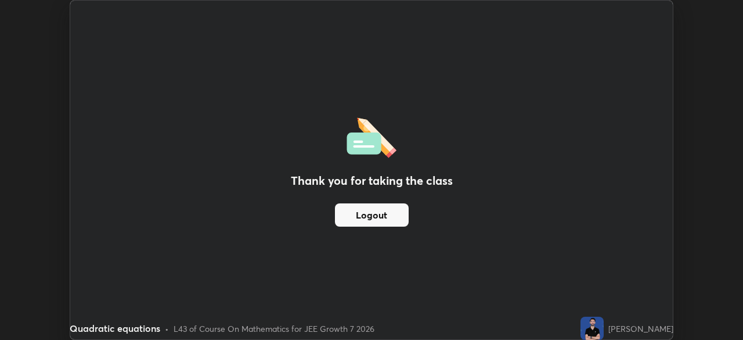
scroll to position [57722, 57319]
